Goal: Information Seeking & Learning: Check status

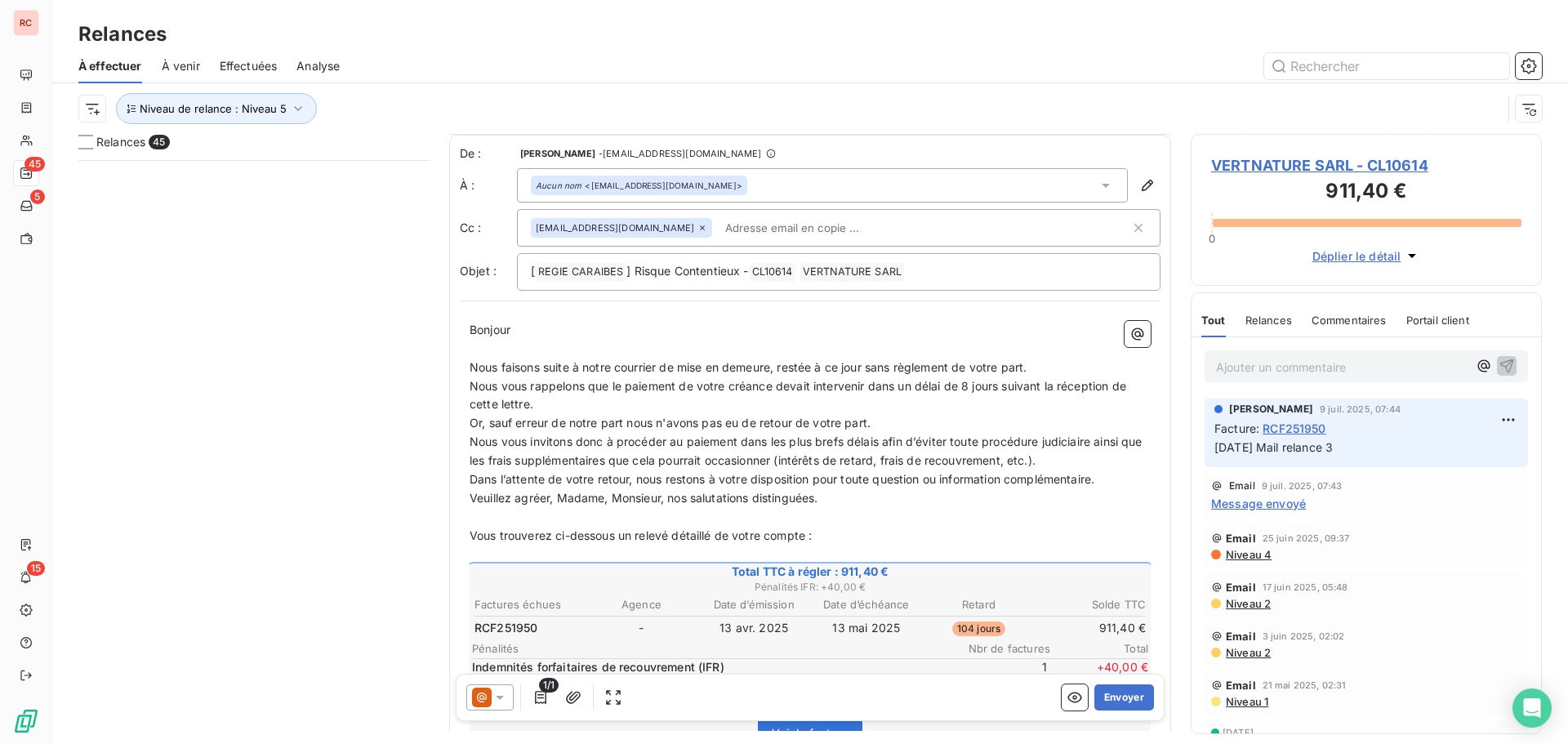
scroll to position [81, 0]
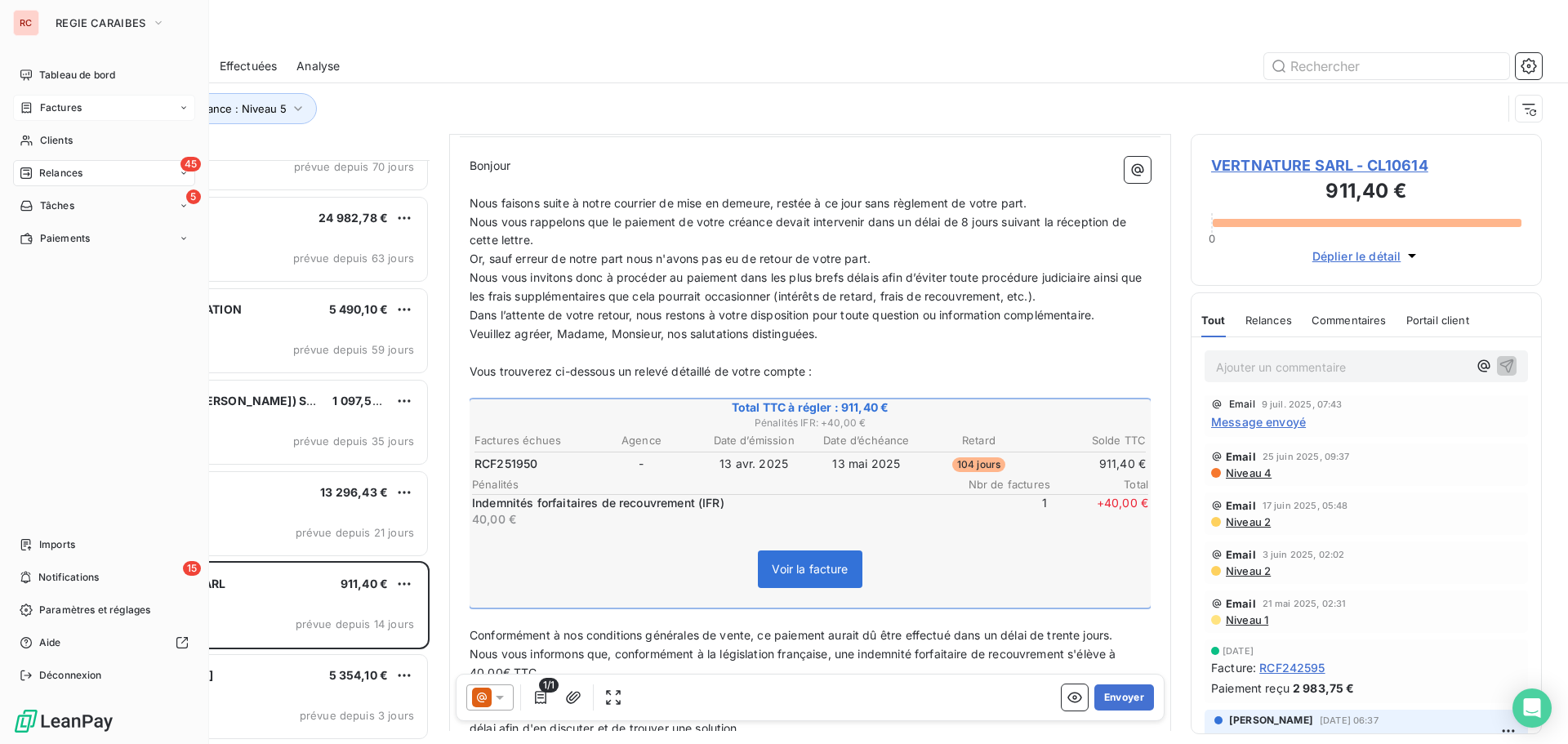
click at [80, 104] on span "Factures" at bounding box center [61, 107] width 42 height 15
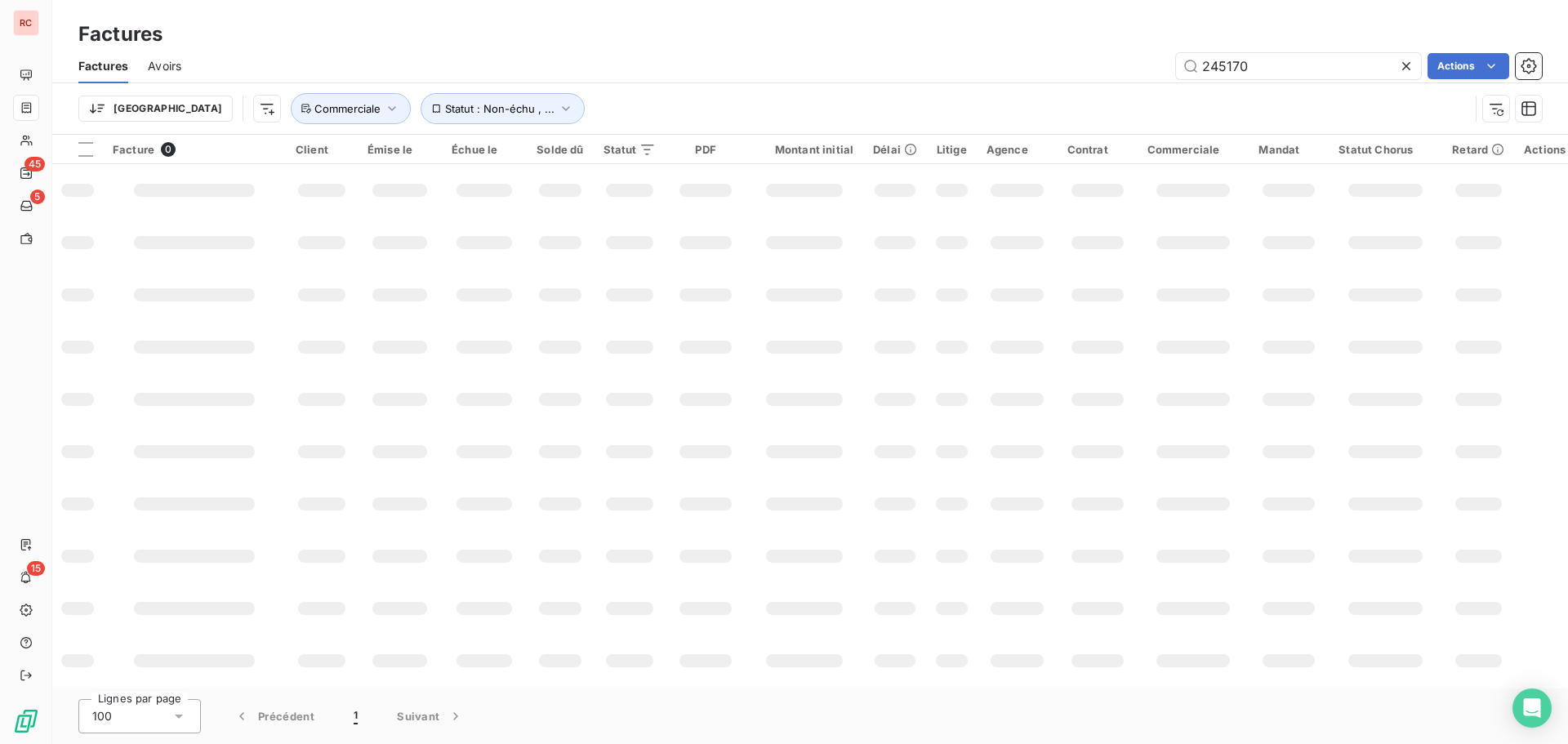
drag, startPoint x: 1298, startPoint y: 69, endPoint x: 1133, endPoint y: 69, distance: 165.0
click at [1133, 69] on div "245170 Actions" at bounding box center [870, 65] width 1341 height 26
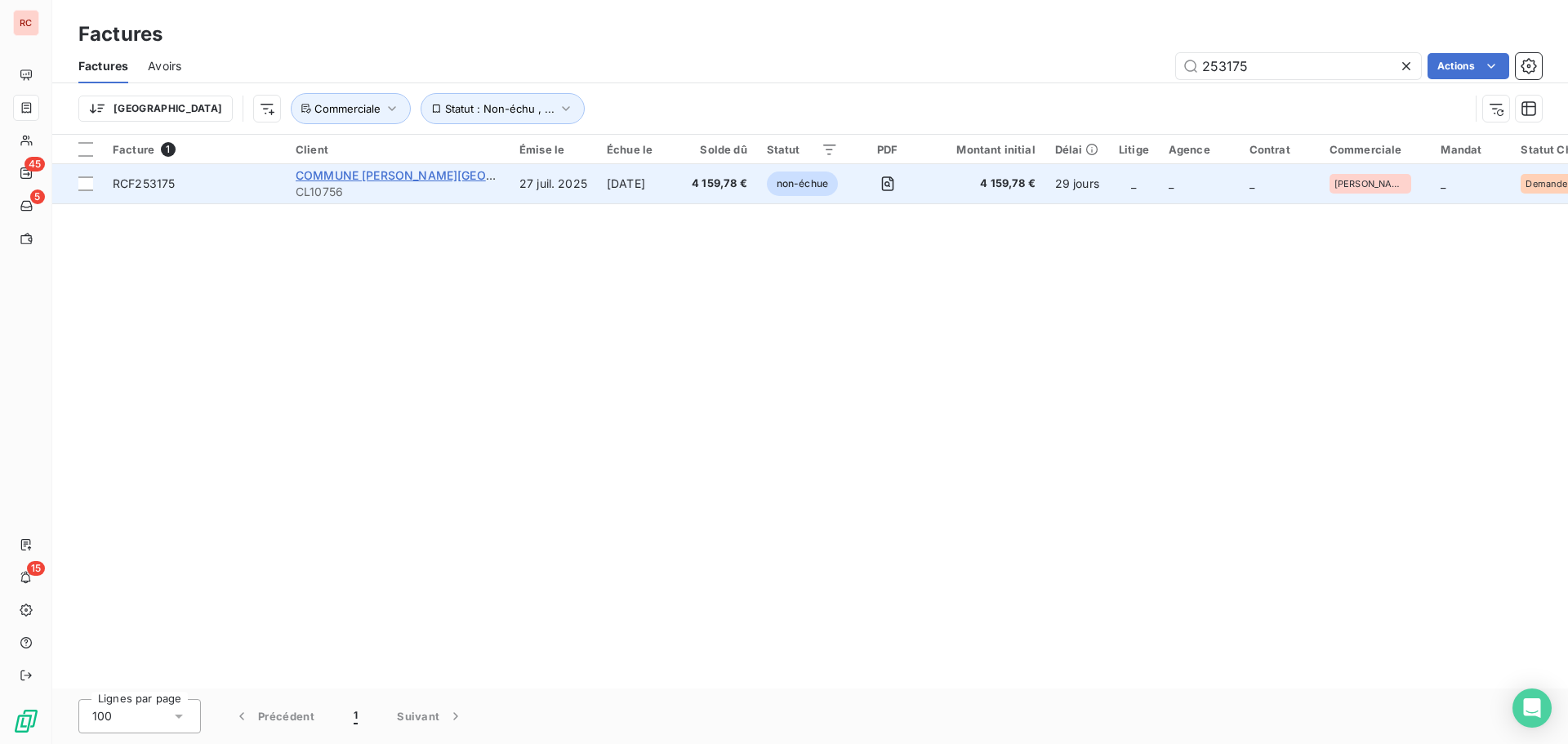
type input "253175"
click at [390, 173] on span "COMMUNE [PERSON_NAME][GEOGRAPHIC_DATA]" at bounding box center [436, 176] width 280 height 14
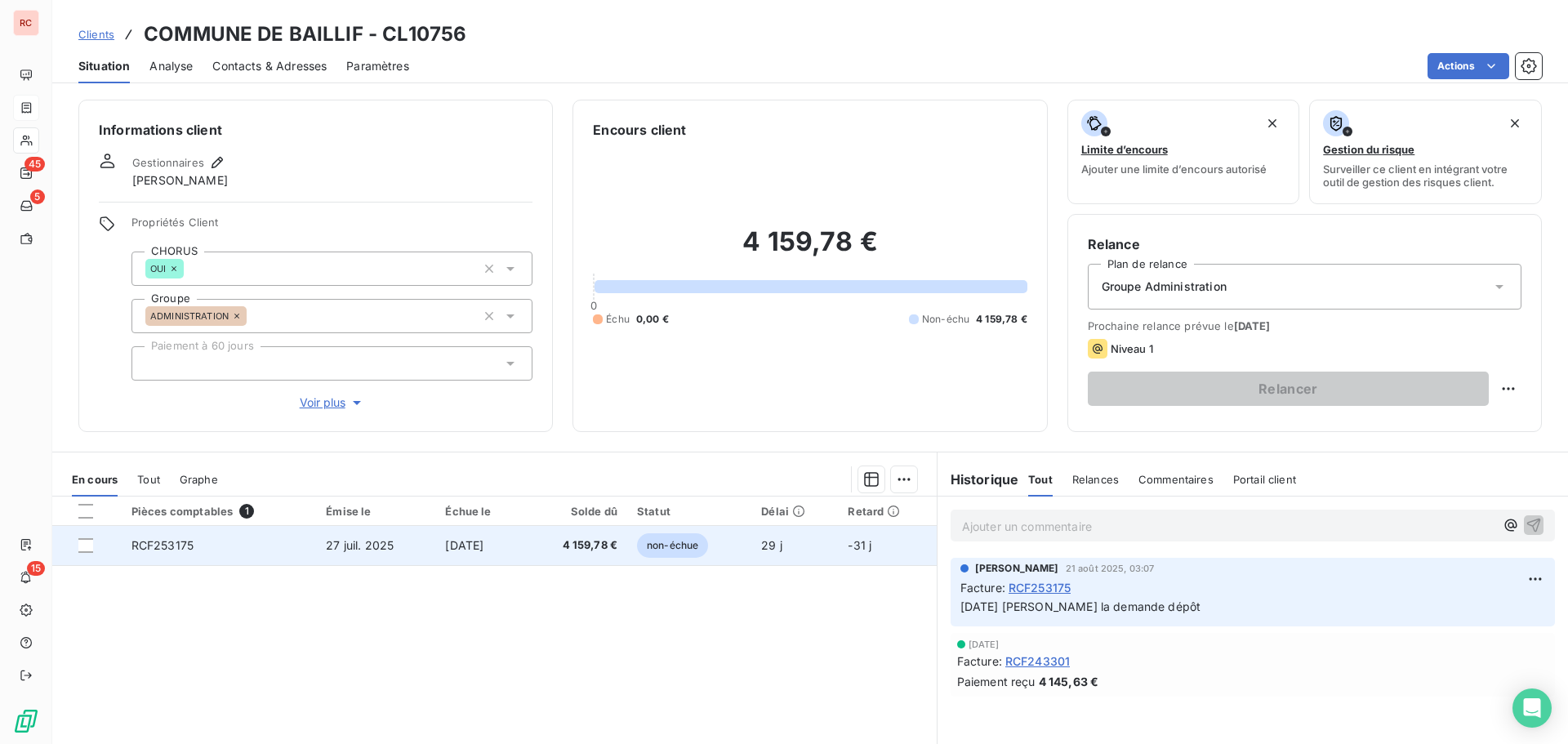
click at [446, 551] on span "[DATE]" at bounding box center [464, 545] width 39 height 14
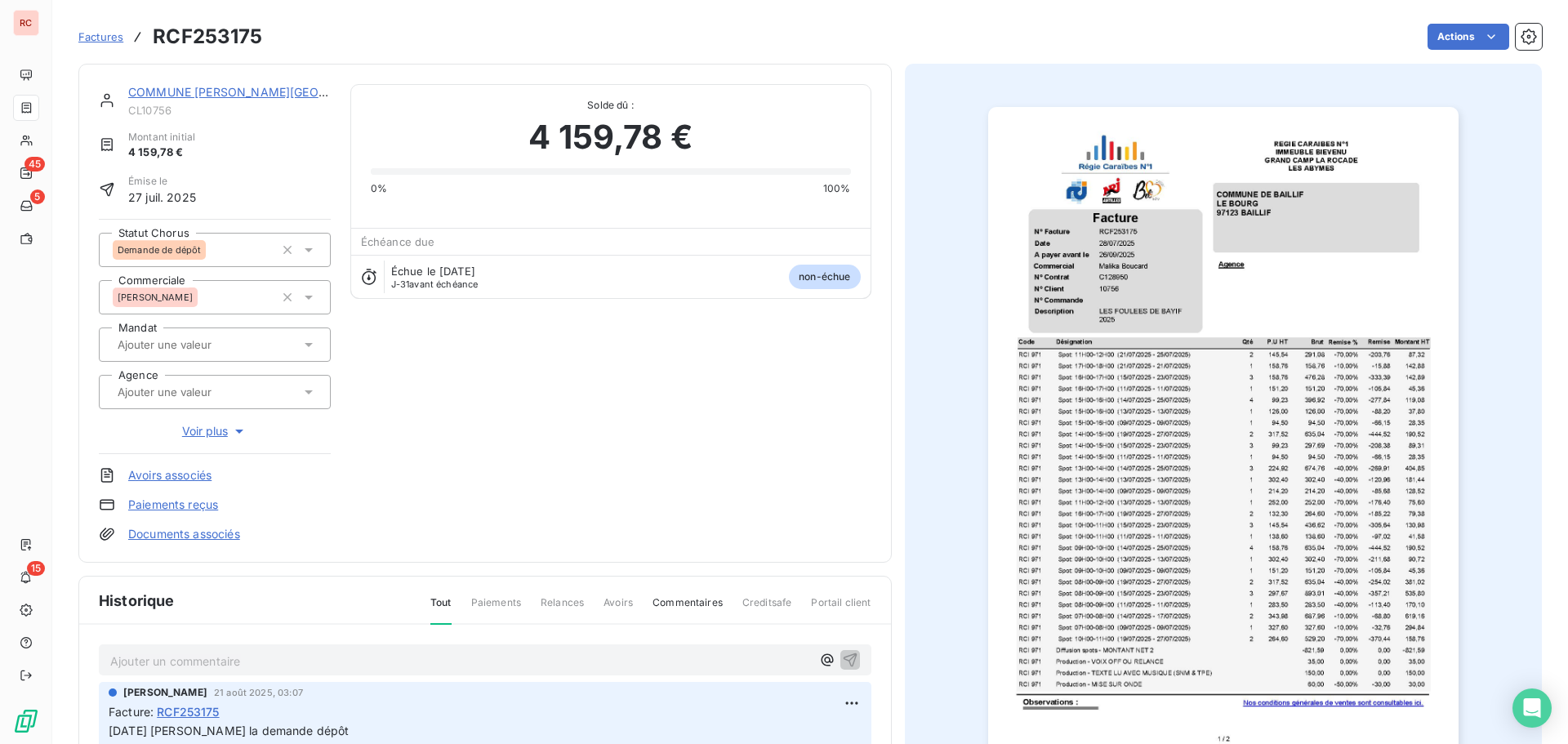
click at [303, 243] on icon at bounding box center [309, 250] width 16 height 16
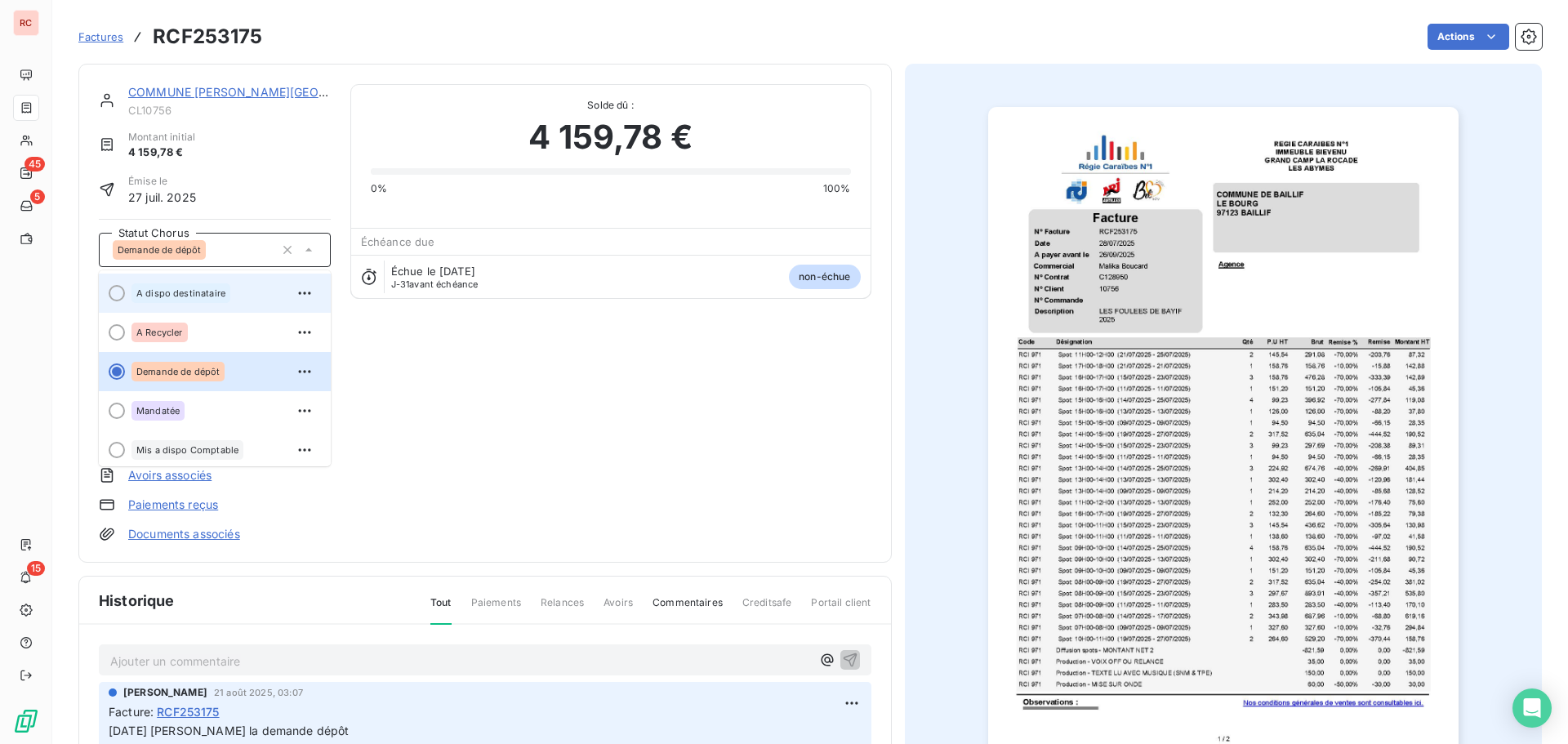
click at [198, 296] on span "A dispo destinataire" at bounding box center [181, 294] width 89 height 10
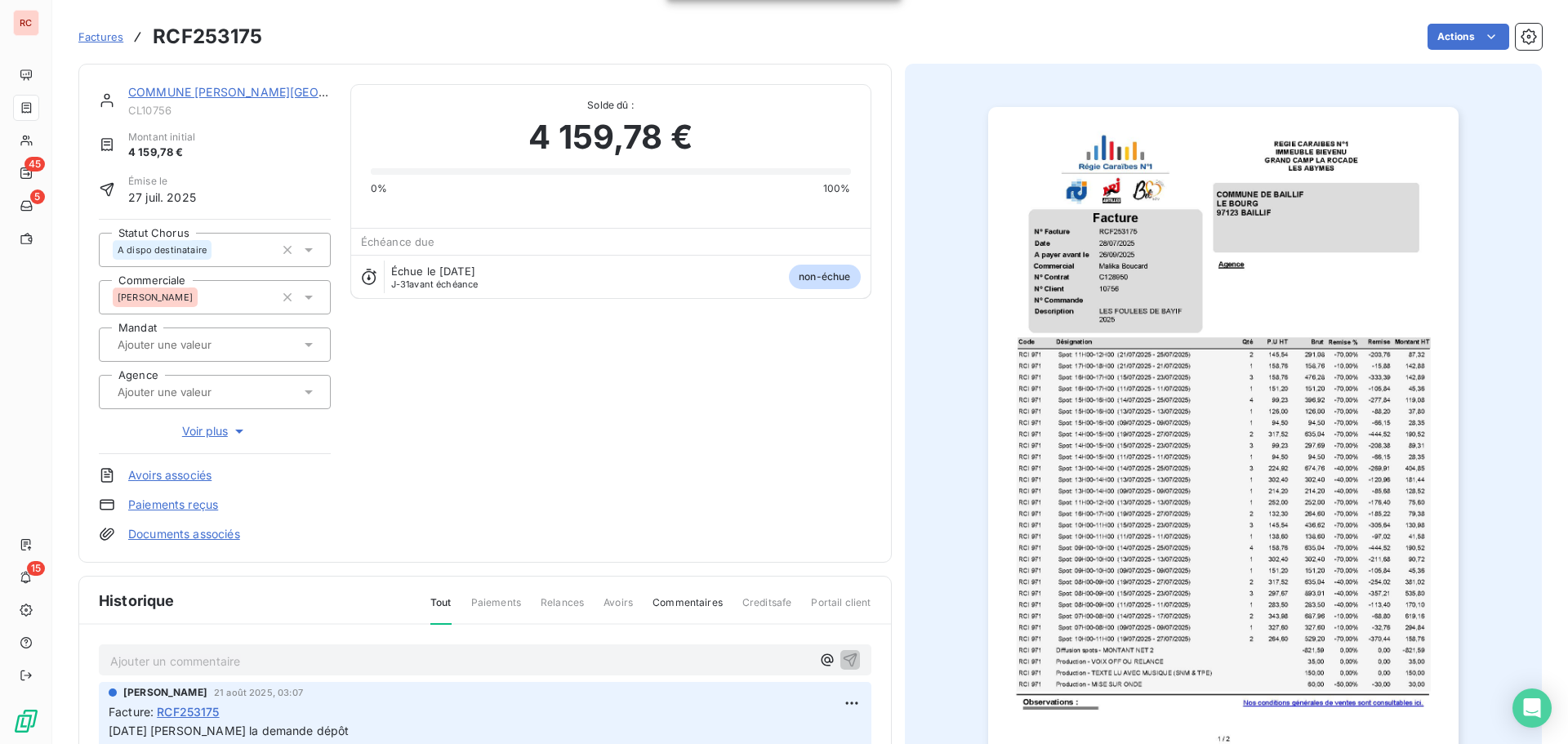
click at [175, 661] on p "Ajouter un commentaire ﻿" at bounding box center [460, 661] width 701 height 21
click at [843, 660] on icon "button" at bounding box center [850, 659] width 16 height 16
click at [152, 92] on link "COMMUNE [PERSON_NAME][GEOGRAPHIC_DATA]" at bounding box center [268, 92] width 281 height 14
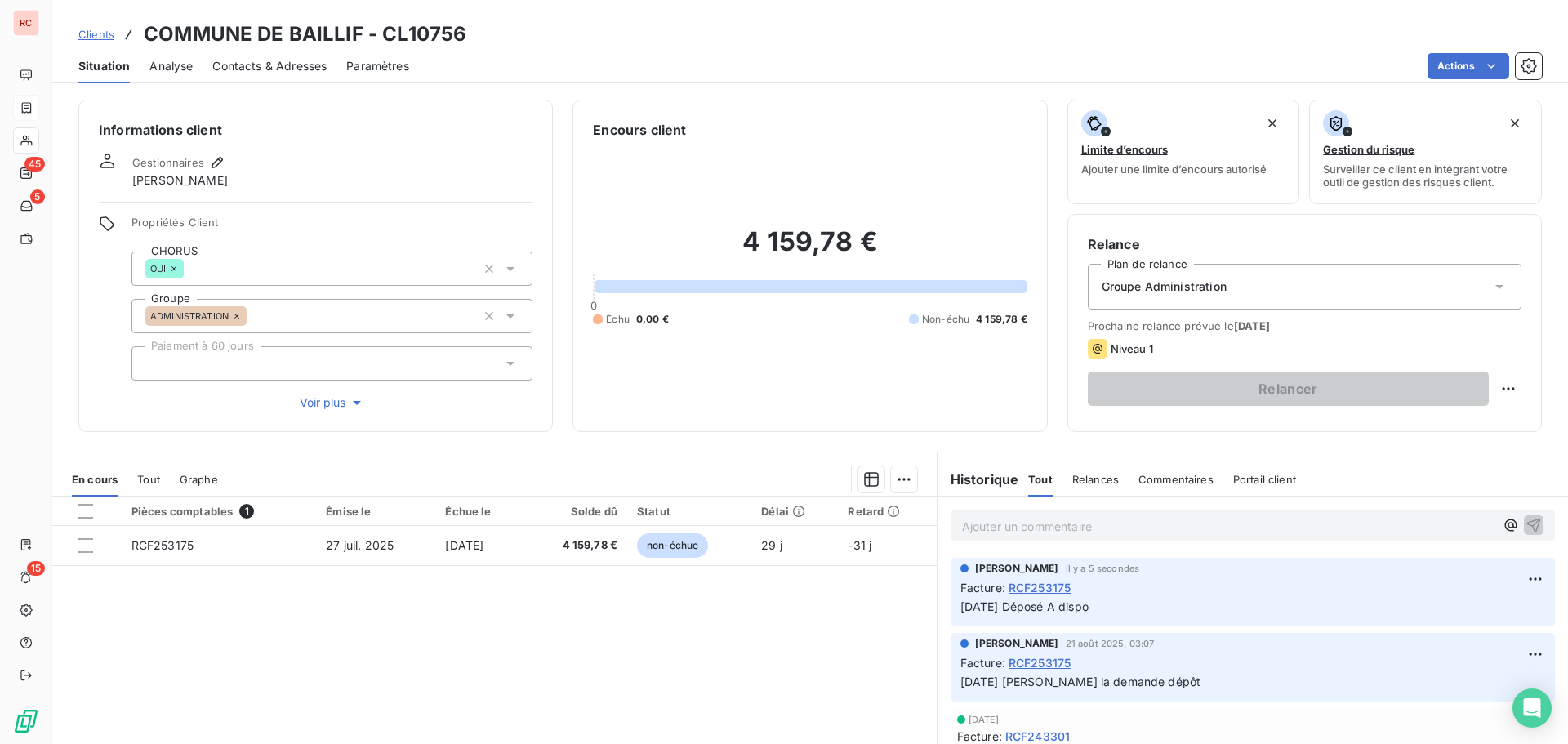
click at [316, 72] on span "Contacts & Adresses" at bounding box center [269, 65] width 114 height 16
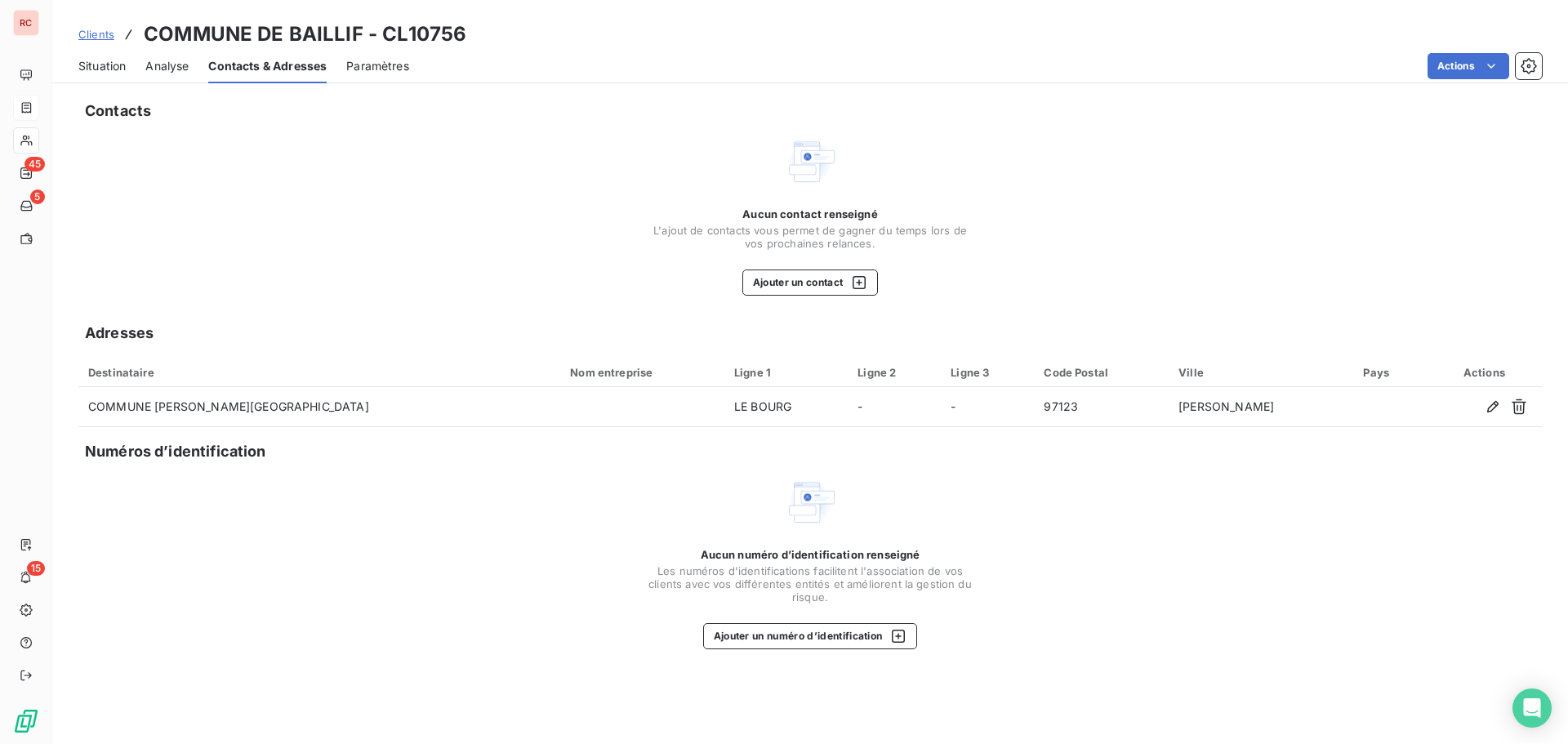
click at [113, 68] on span "Situation" at bounding box center [102, 65] width 48 height 16
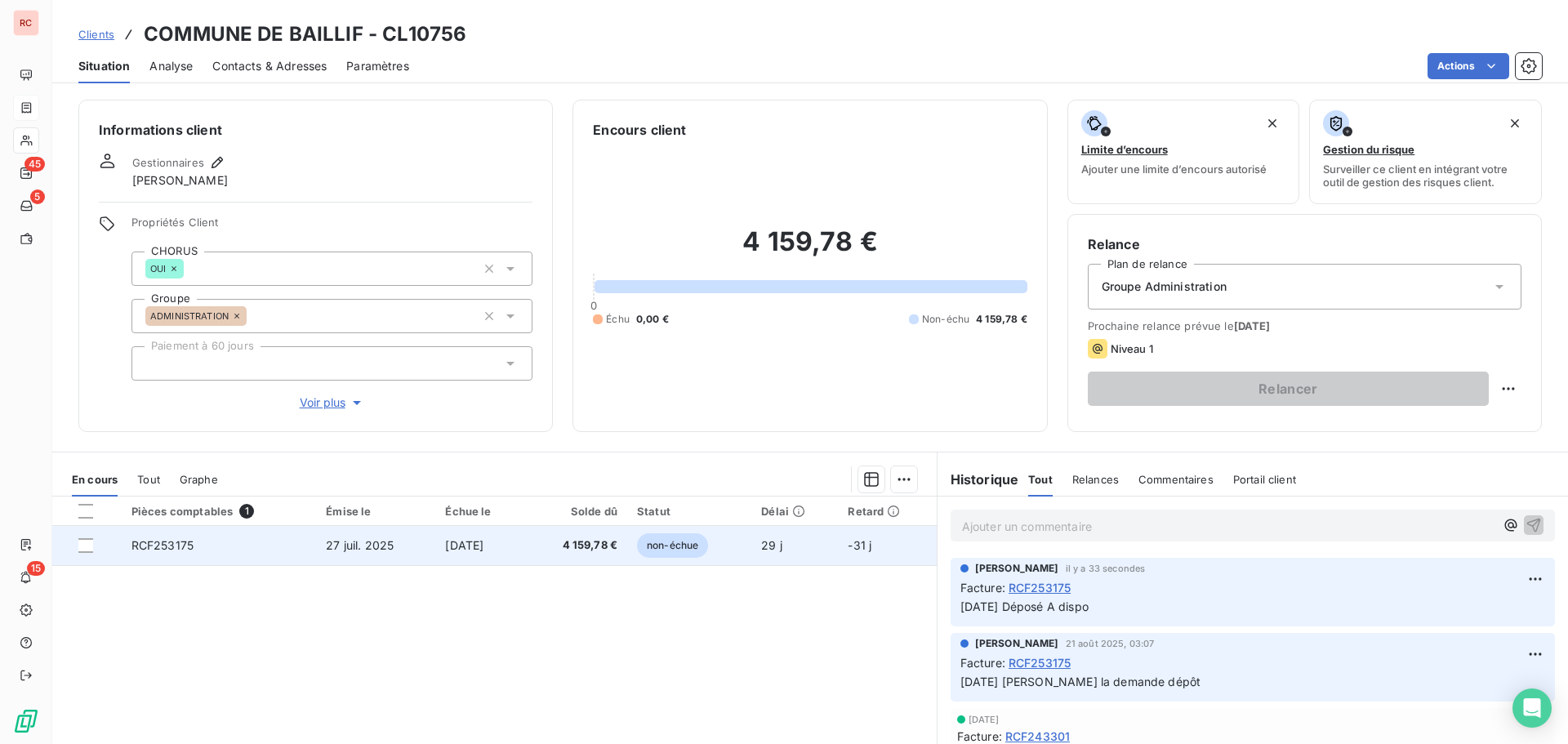
click at [588, 559] on td "4 159,78 €" at bounding box center [576, 546] width 102 height 40
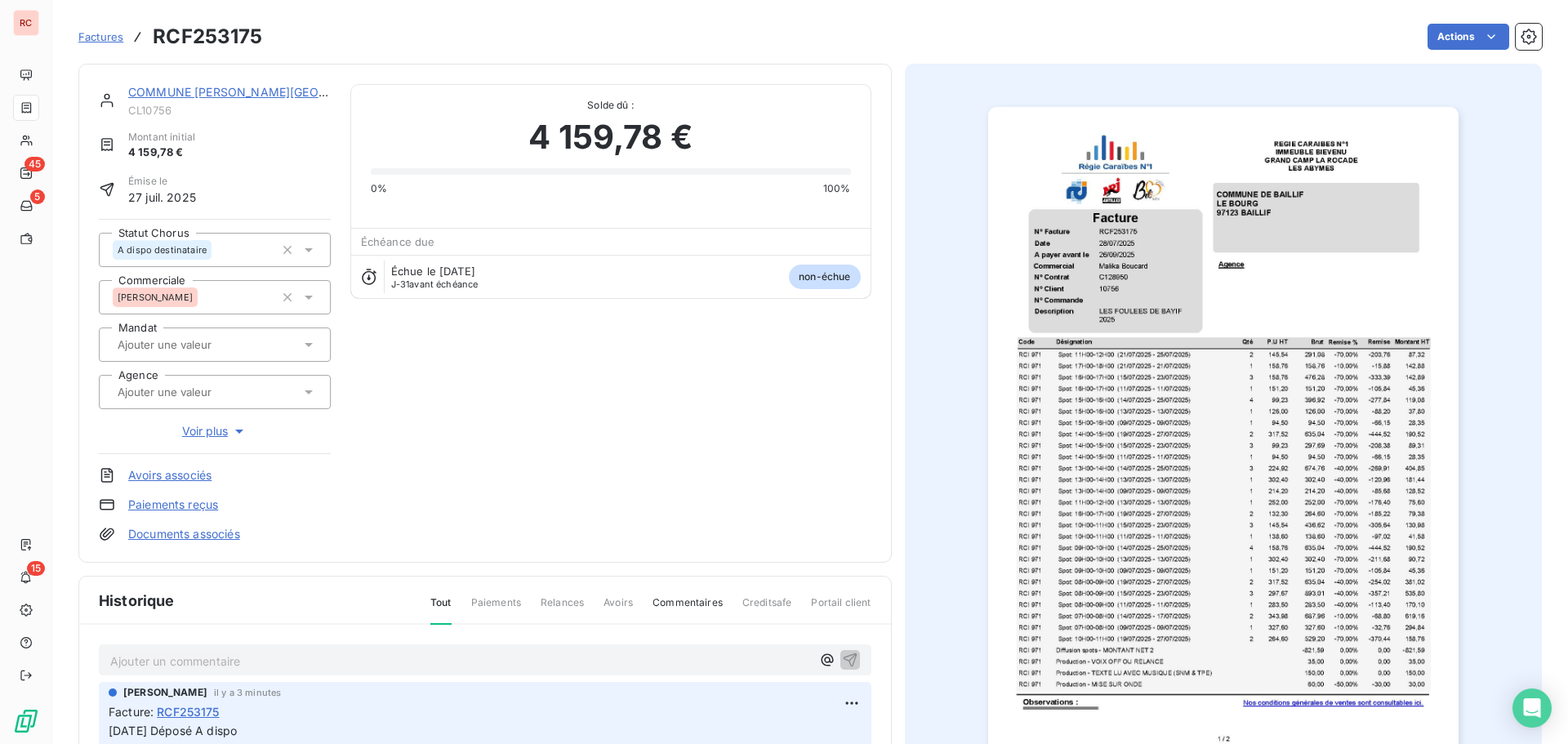
click at [159, 658] on p "Ajouter un commentaire ﻿" at bounding box center [460, 661] width 701 height 21
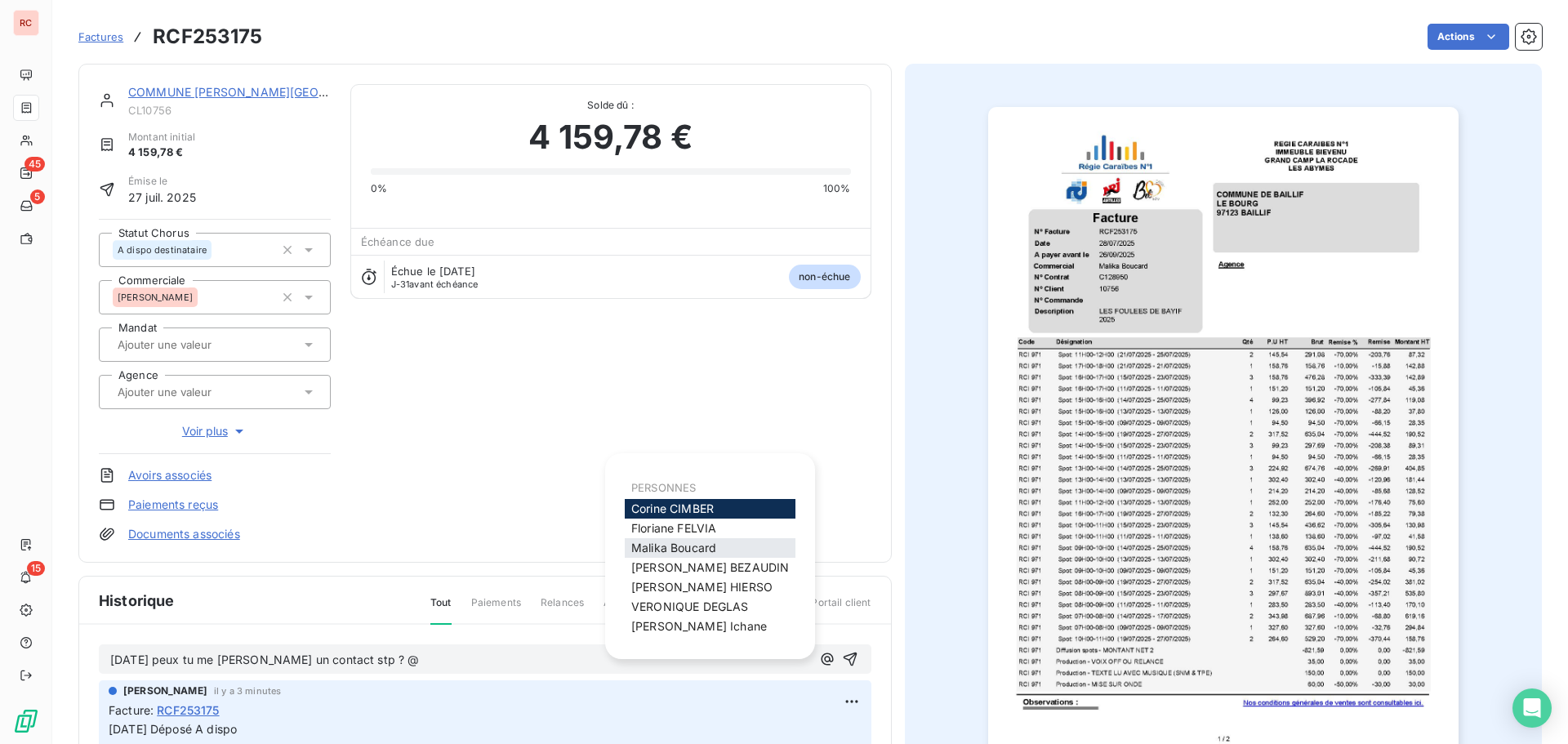
click at [690, 544] on span "[PERSON_NAME]" at bounding box center [674, 548] width 85 height 14
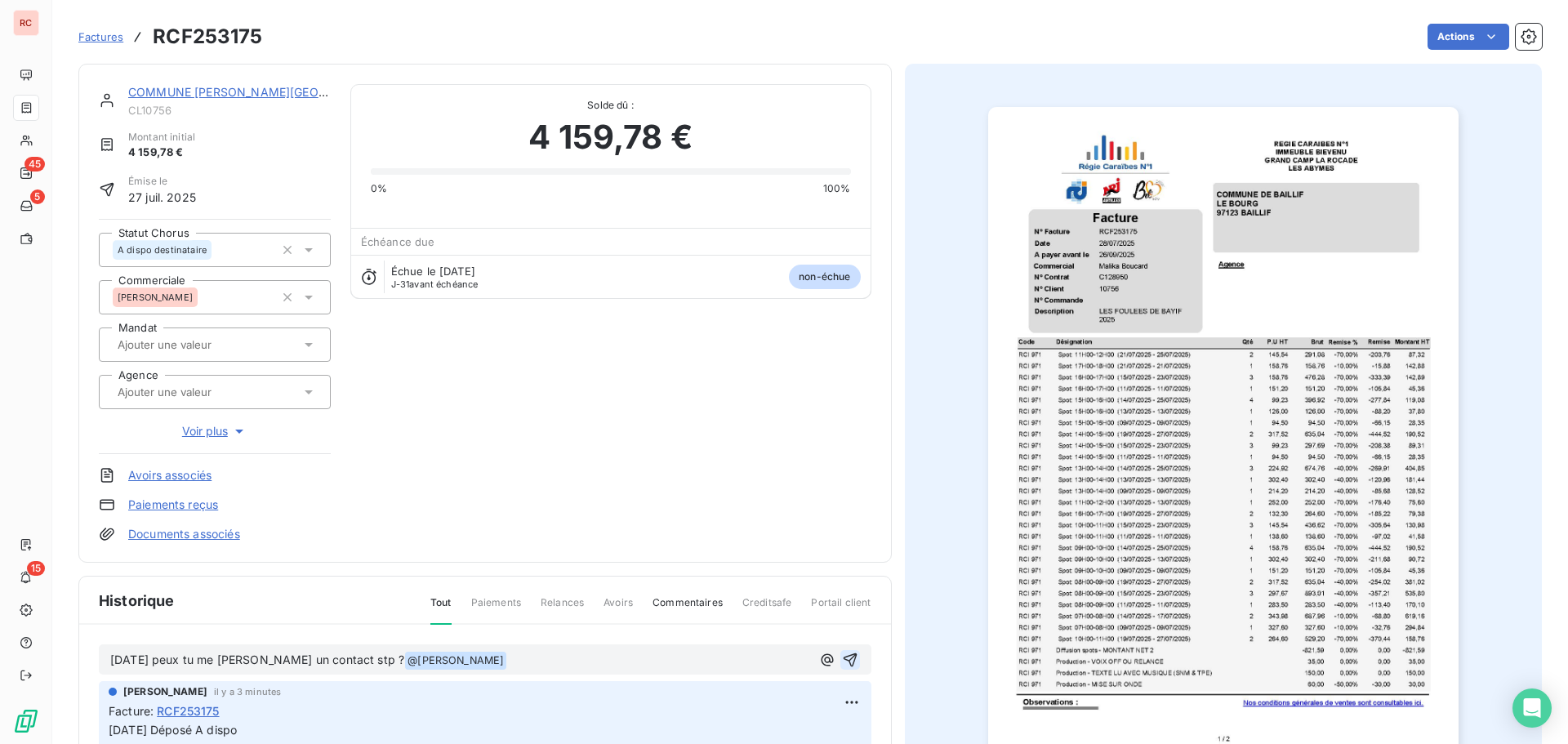
click at [849, 663] on icon "button" at bounding box center [850, 660] width 16 height 16
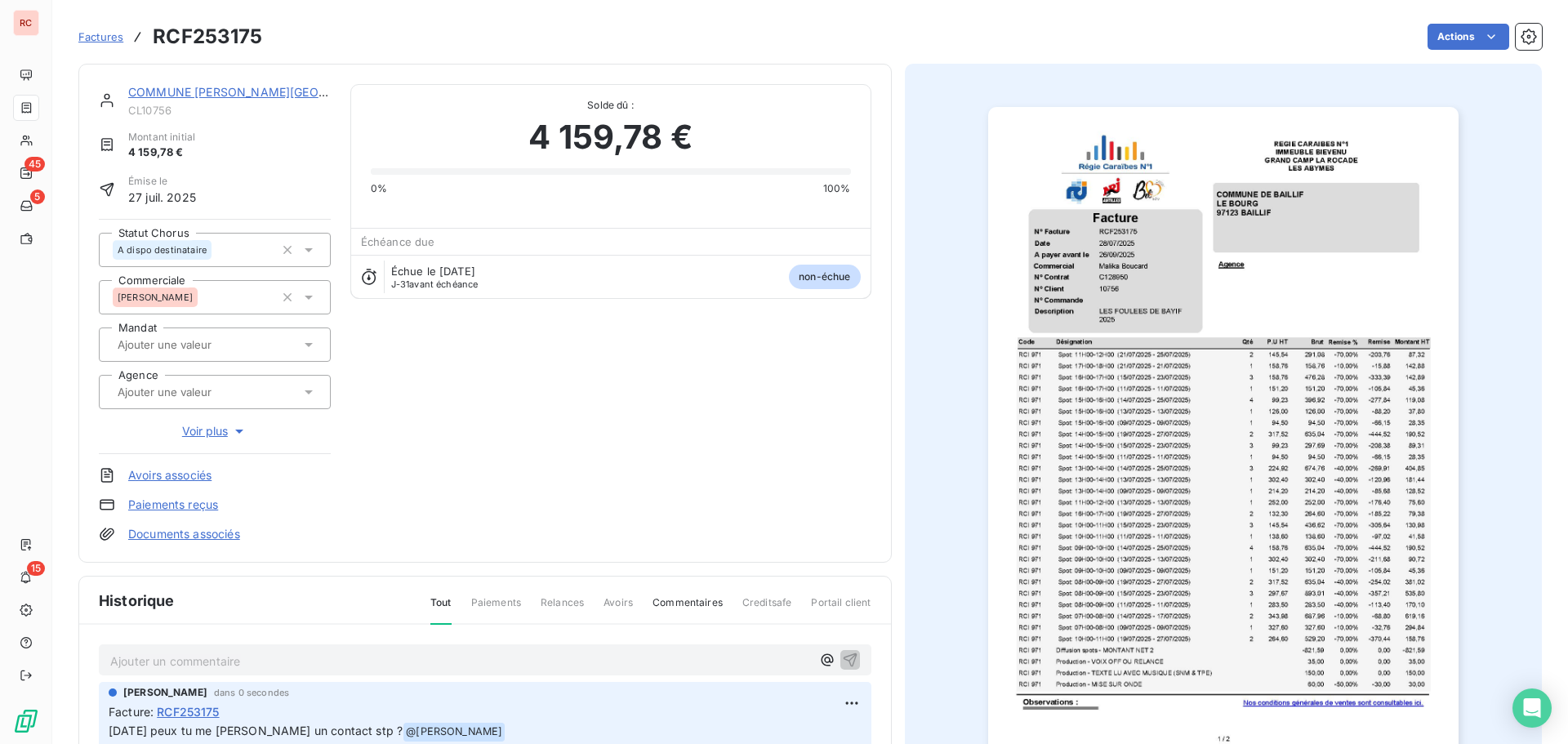
click at [99, 43] on span "Factures" at bounding box center [100, 36] width 45 height 13
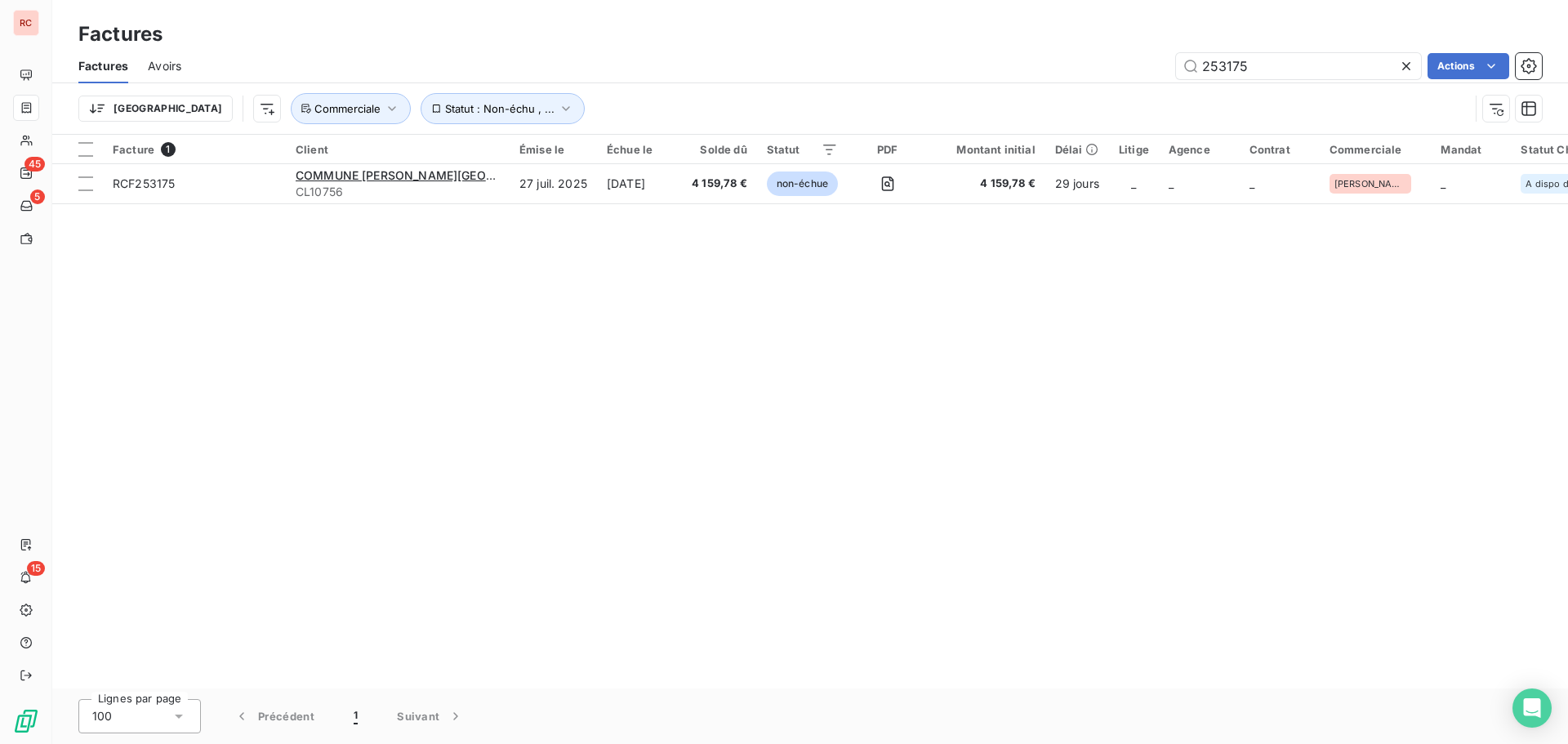
drag, startPoint x: 1269, startPoint y: 64, endPoint x: 963, endPoint y: 65, distance: 306.0
click at [963, 65] on div "253175 Actions" at bounding box center [870, 65] width 1341 height 26
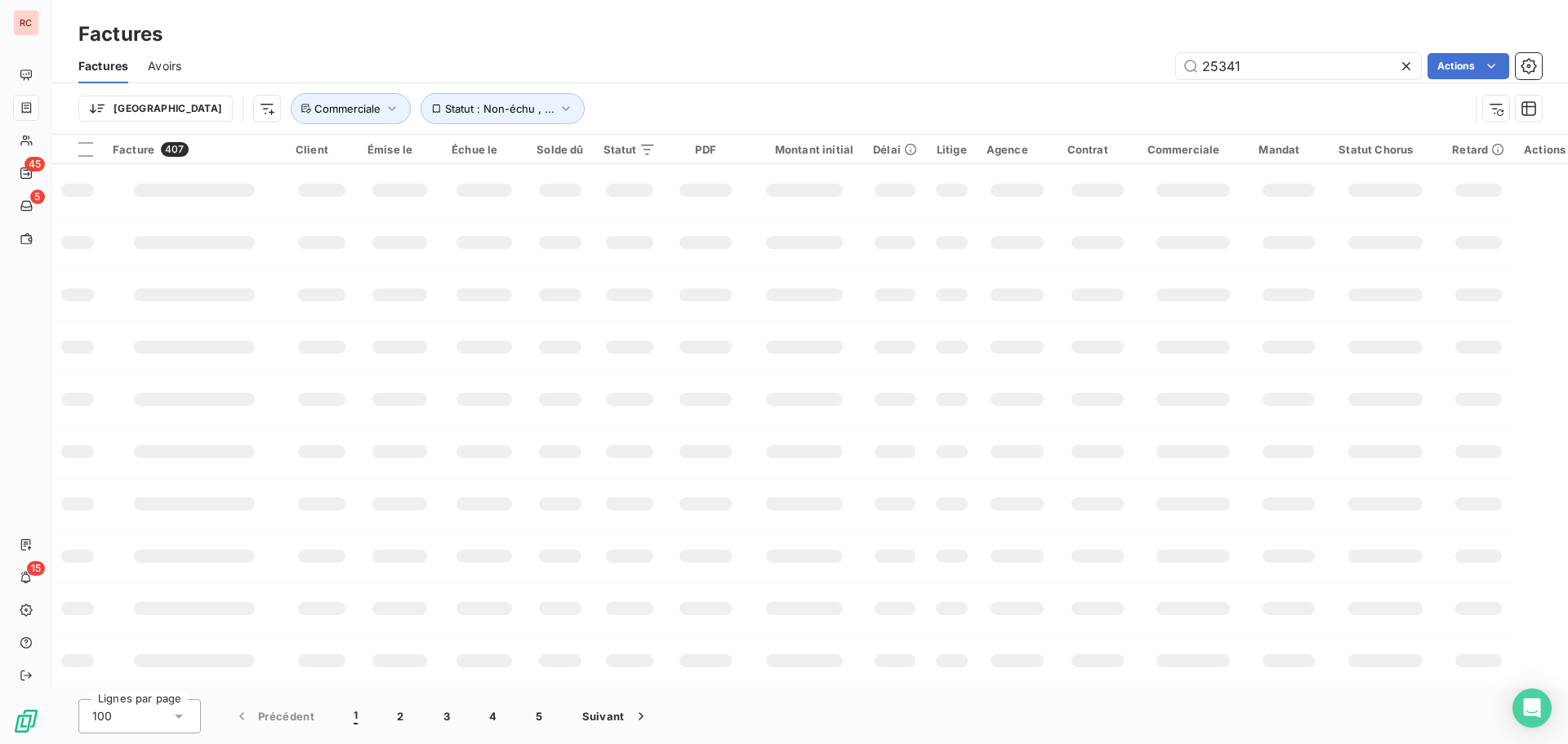
type input "253412"
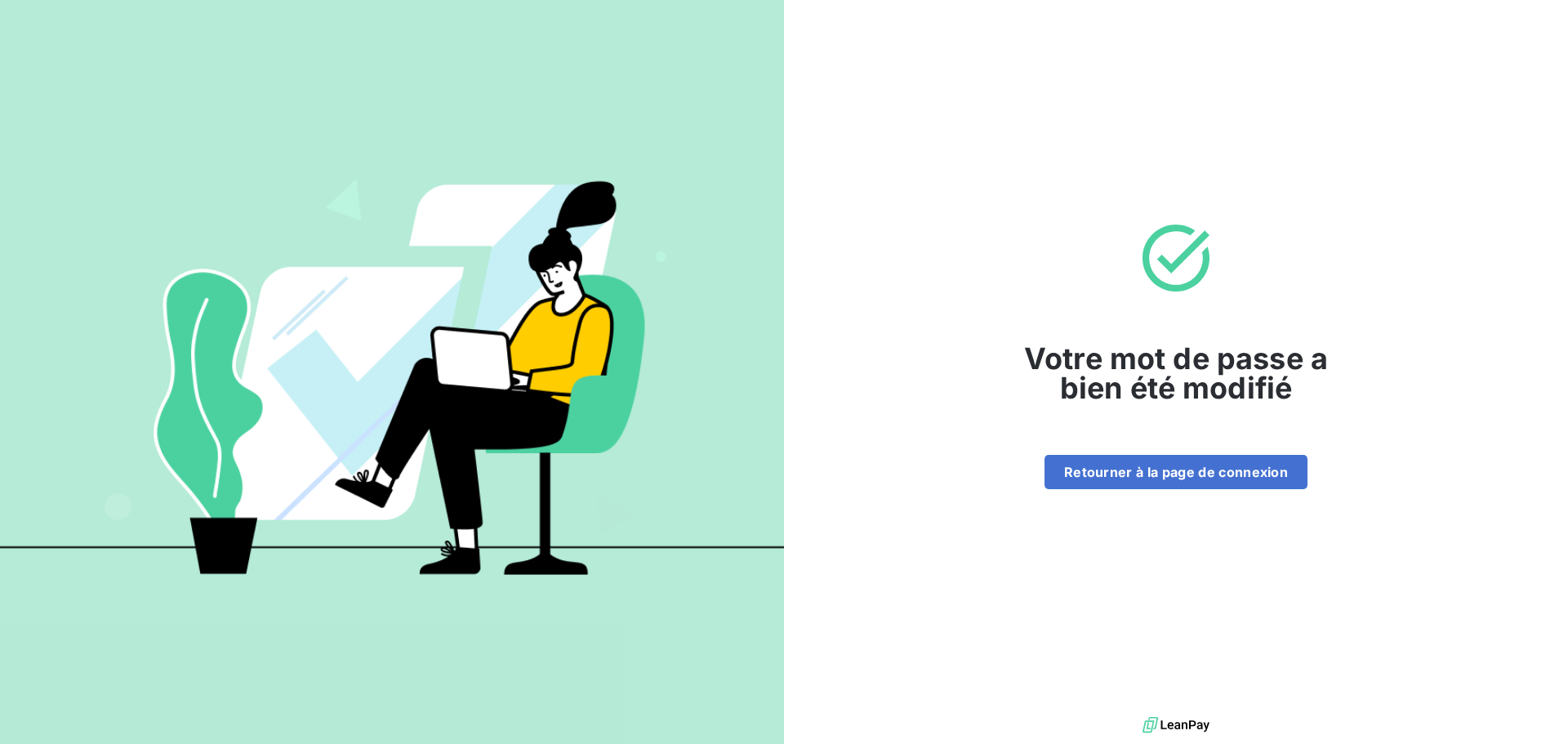
click at [1226, 468] on button "Retourner à la page de connexion" at bounding box center [1176, 471] width 263 height 35
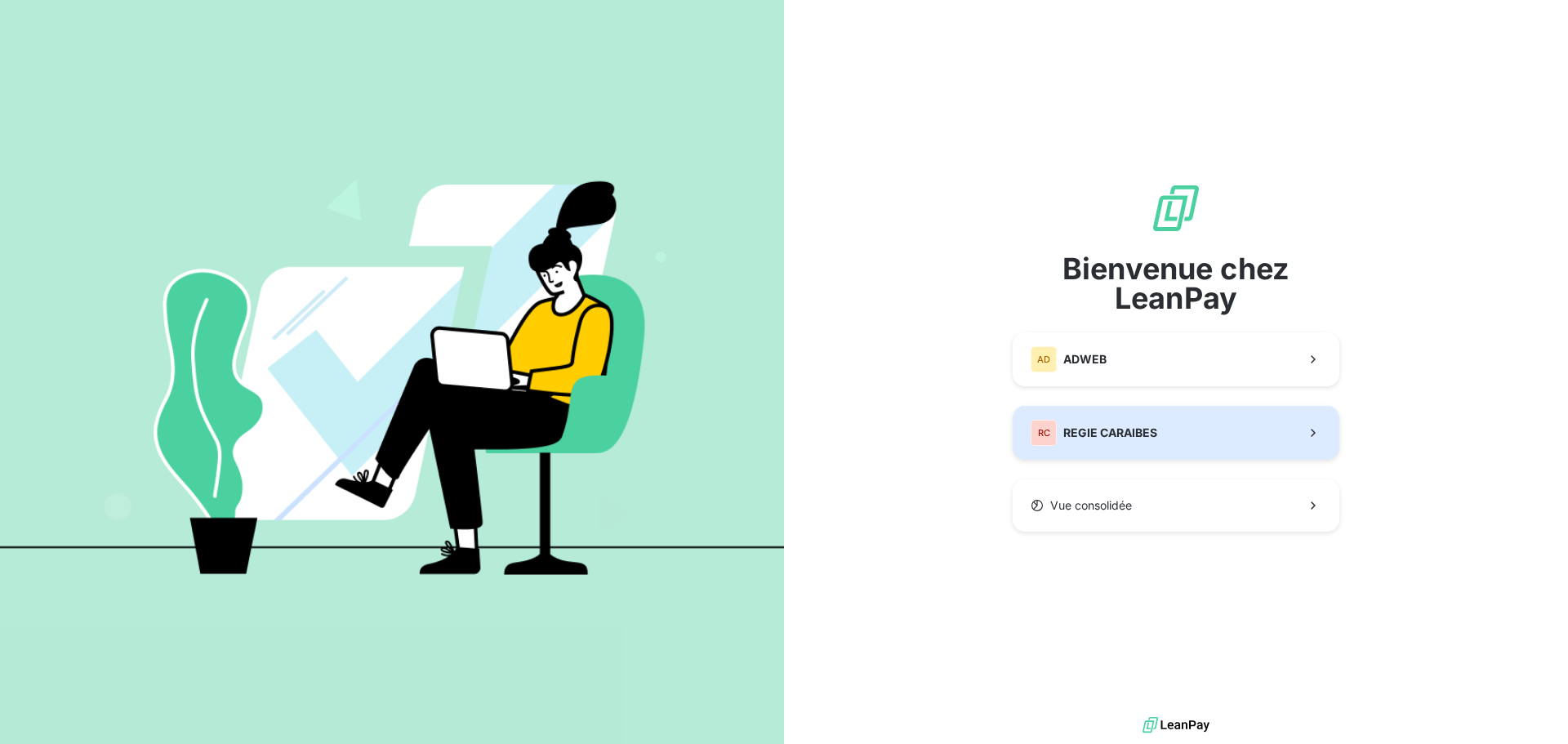
click at [1089, 436] on span "REGIE CARAIBES" at bounding box center [1111, 433] width 94 height 16
